Goal: Transaction & Acquisition: Purchase product/service

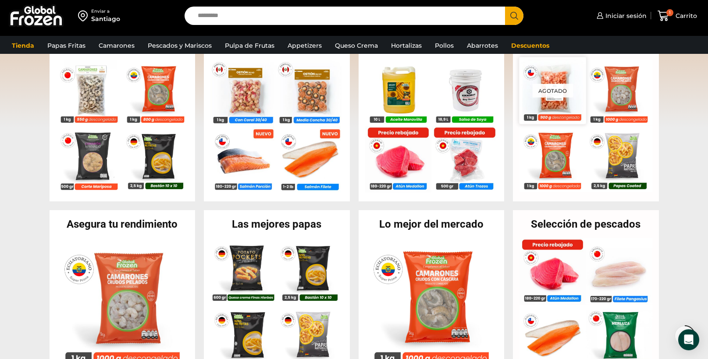
scroll to position [210, 0]
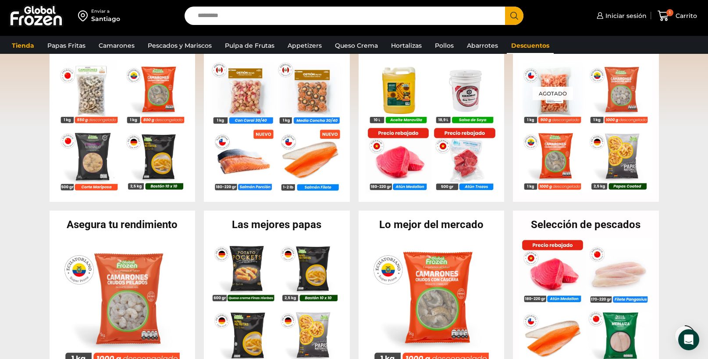
click at [528, 43] on link "Descuentos" at bounding box center [530, 45] width 47 height 17
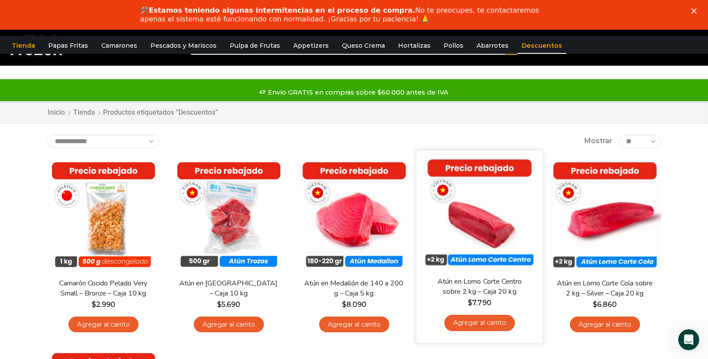
type input "*******"
click at [505, 36] on button "Search" at bounding box center [514, 45] width 18 height 18
